Goal: Find specific page/section: Find specific page/section

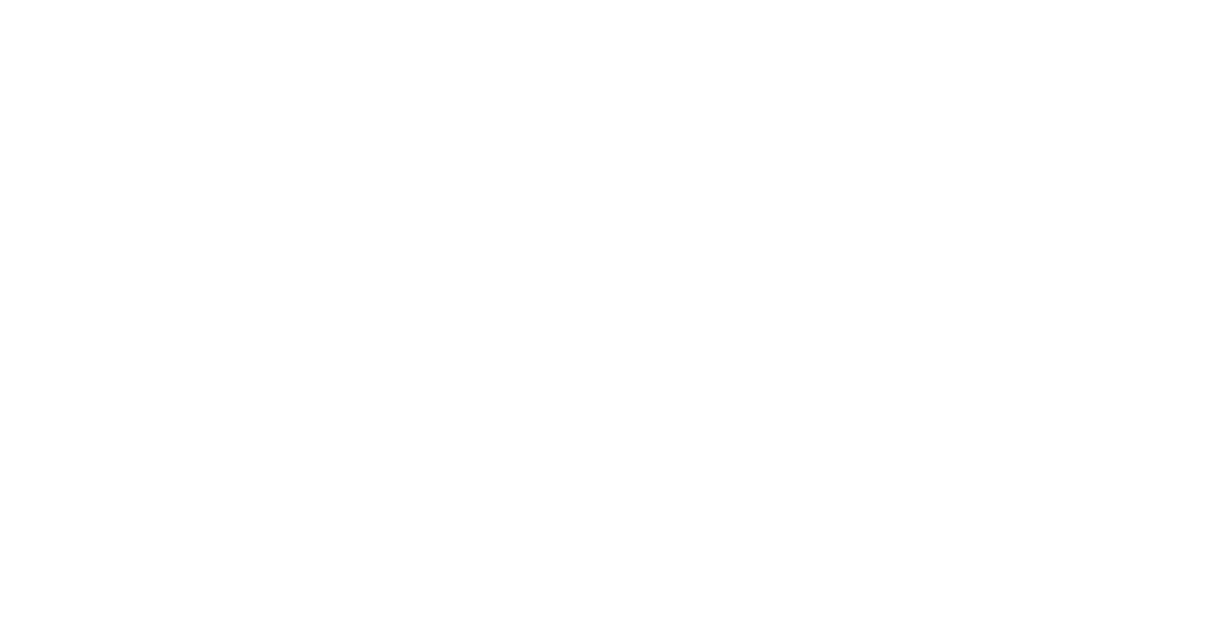
select select "Song"
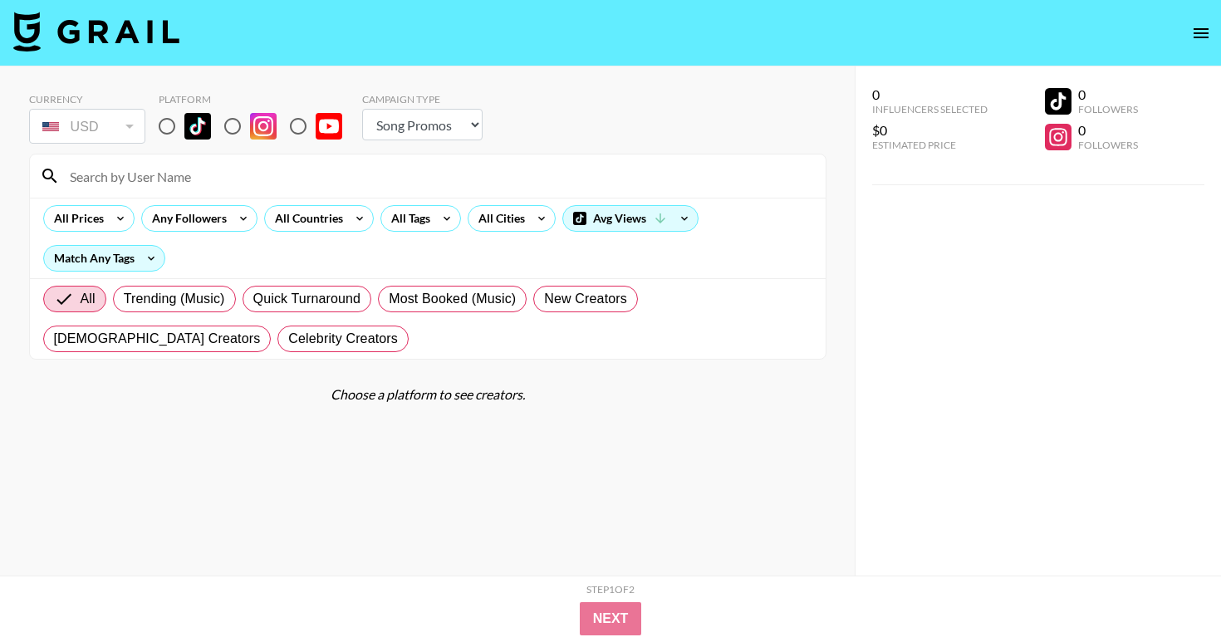
click at [114, 169] on input at bounding box center [438, 176] width 756 height 27
paste input "@bgk.24"
type input "@bgk.24"
click at [166, 129] on input "radio" at bounding box center [167, 126] width 35 height 35
radio input "true"
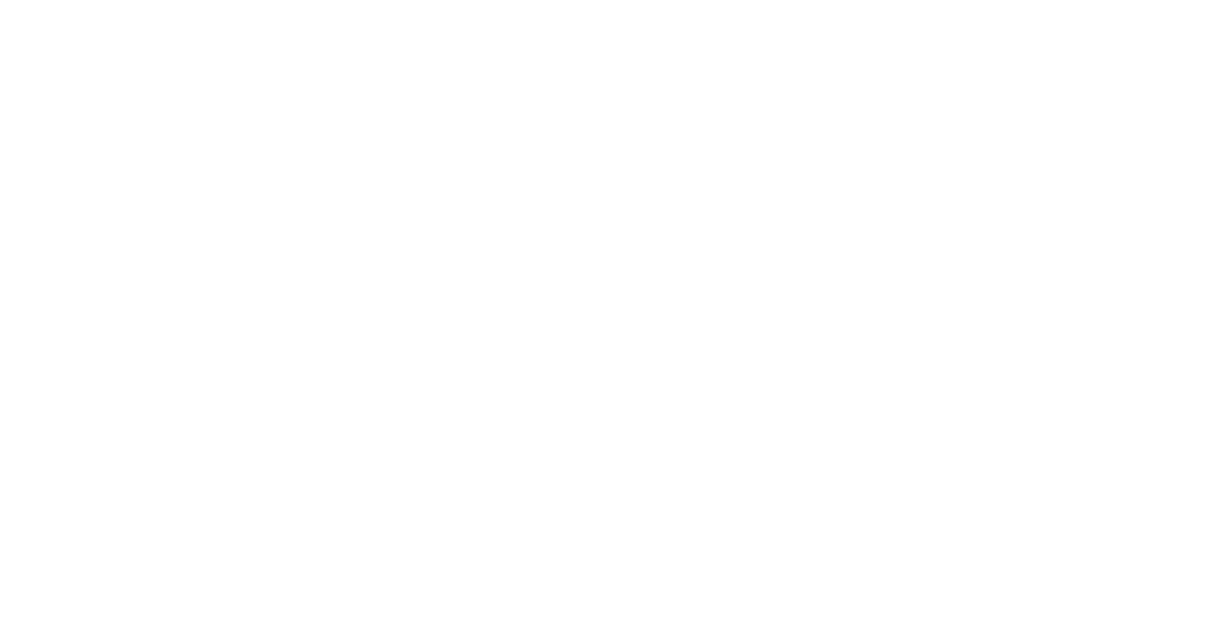
select select "Song"
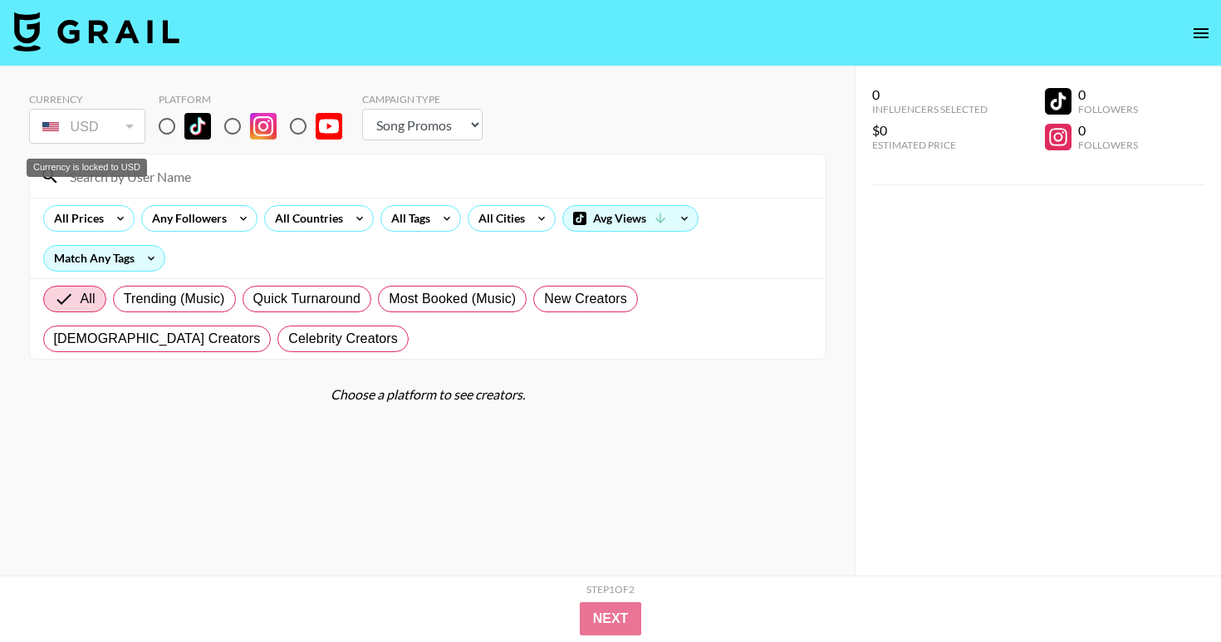
click at [145, 174] on div "Currency is locked to USD" at bounding box center [87, 168] width 120 height 18
click at [186, 182] on input at bounding box center [438, 176] width 756 height 27
paste input "amb.byrd"
type input "amb.byrd"
click at [170, 126] on input "radio" at bounding box center [167, 126] width 35 height 35
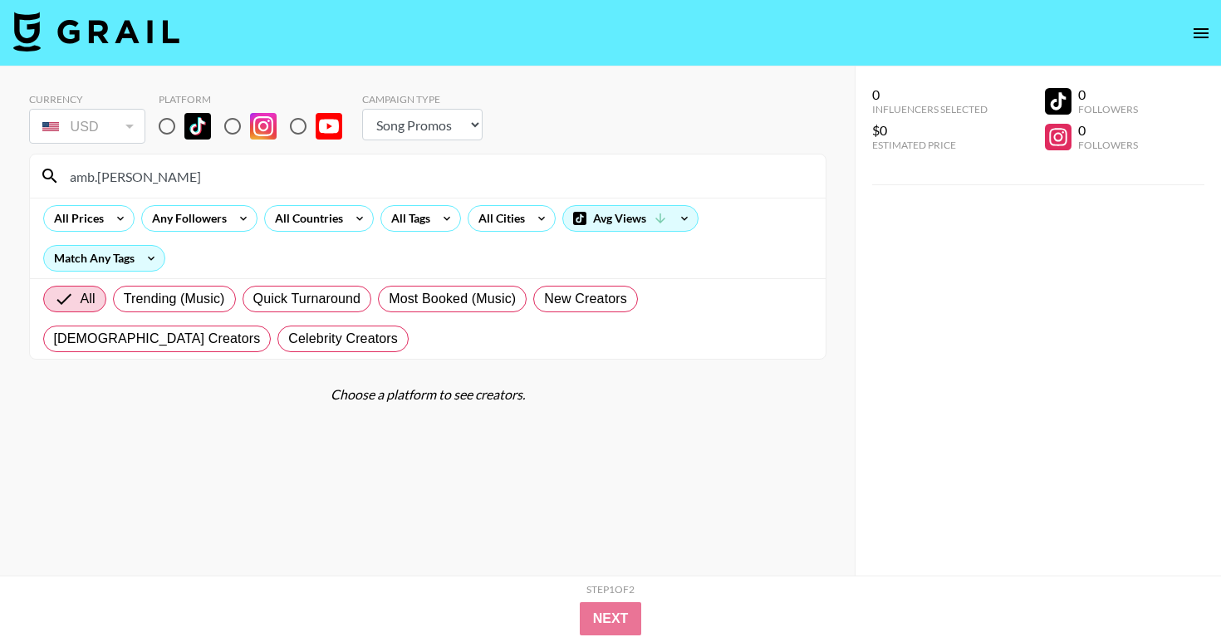
radio input "true"
click at [71, 179] on input "amb.byrd" at bounding box center [438, 176] width 756 height 27
click at [257, 172] on input "@amb.byrd" at bounding box center [438, 176] width 756 height 27
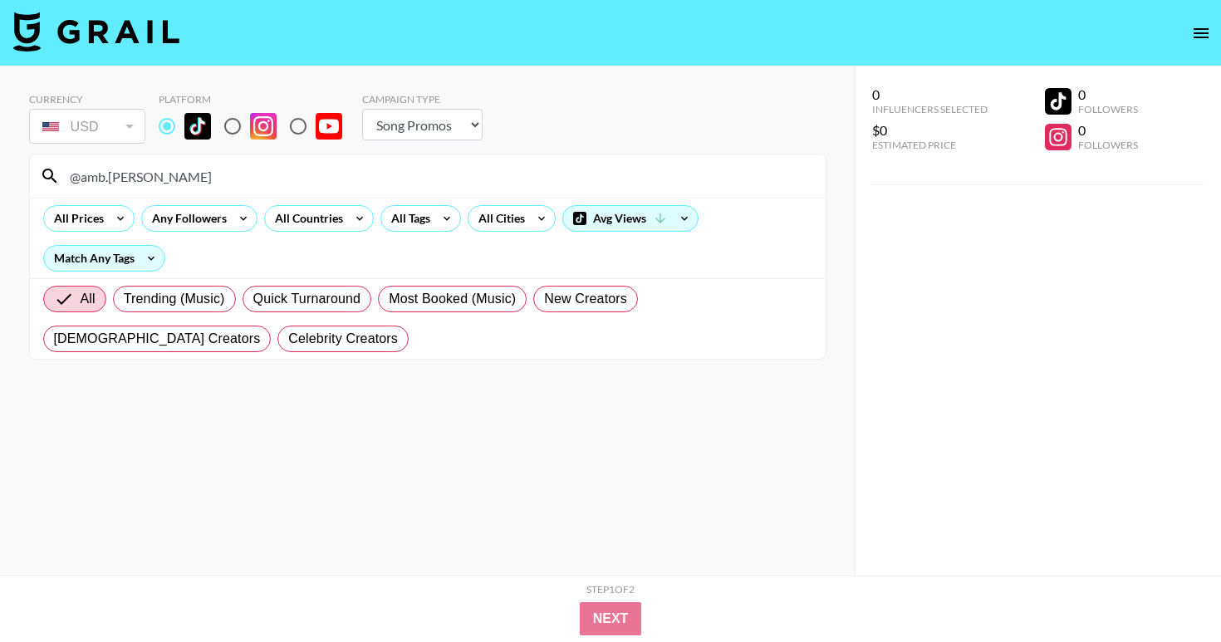
paste input "bgk.24"
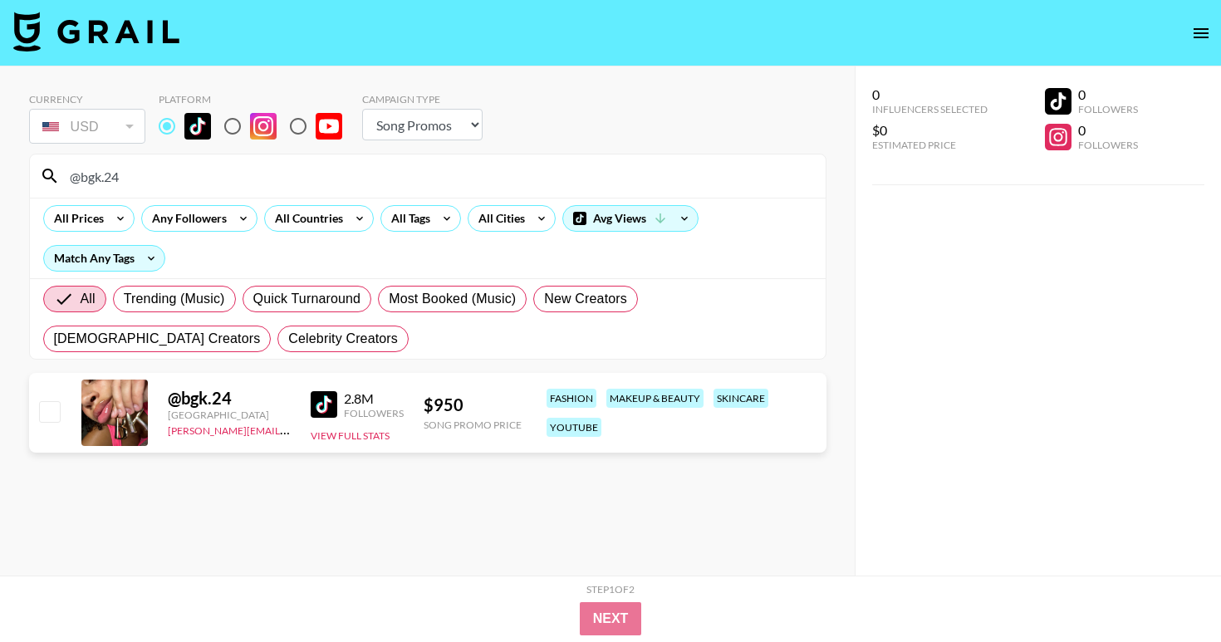
type input "@bgk.24"
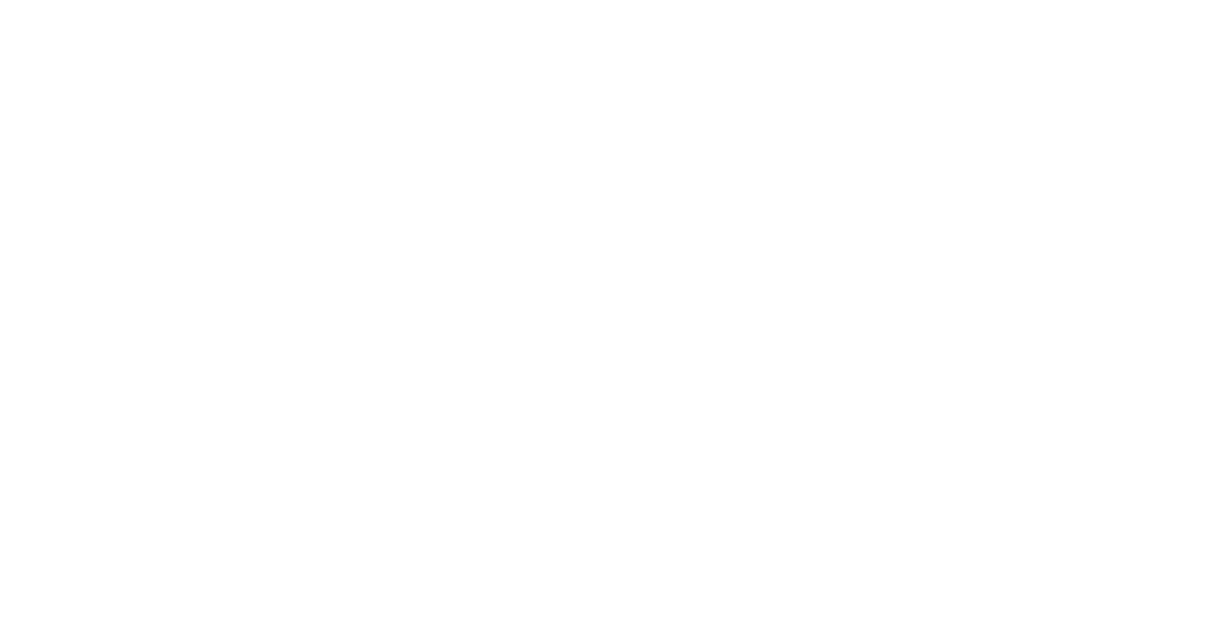
select select "Song"
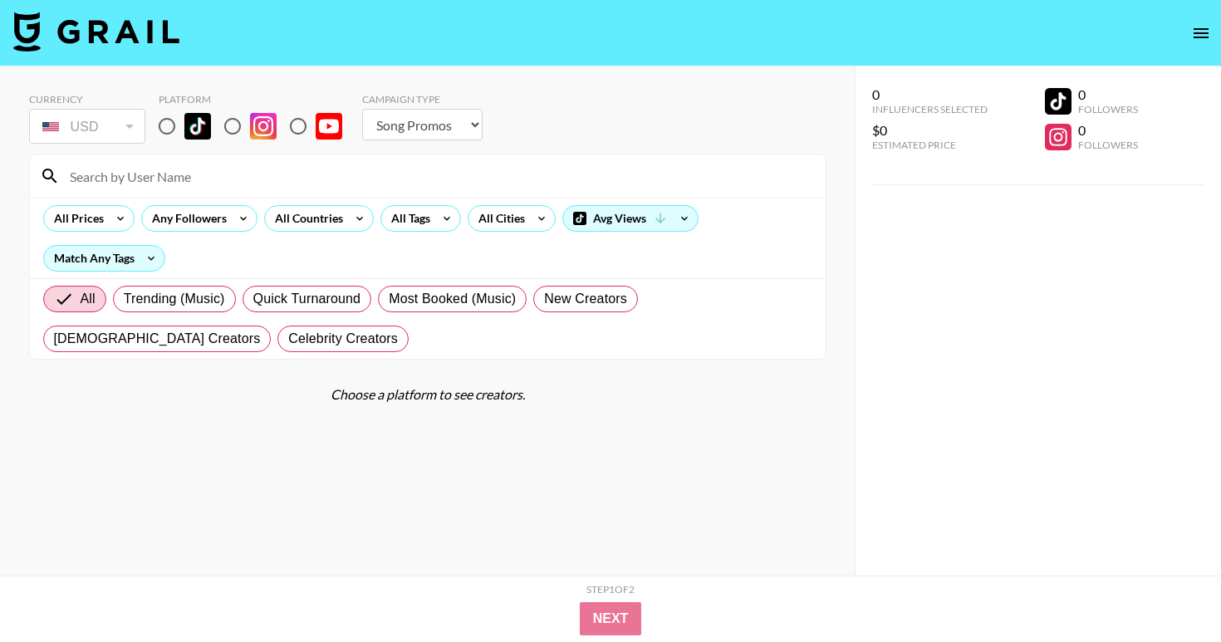
click at [152, 176] on input at bounding box center [438, 176] width 756 height 27
paste input "@babyyrinaa"
type input "@babyyrinaa"
click at [164, 131] on input "radio" at bounding box center [167, 126] width 35 height 35
radio input "true"
